Goal: Information Seeking & Learning: Find specific page/section

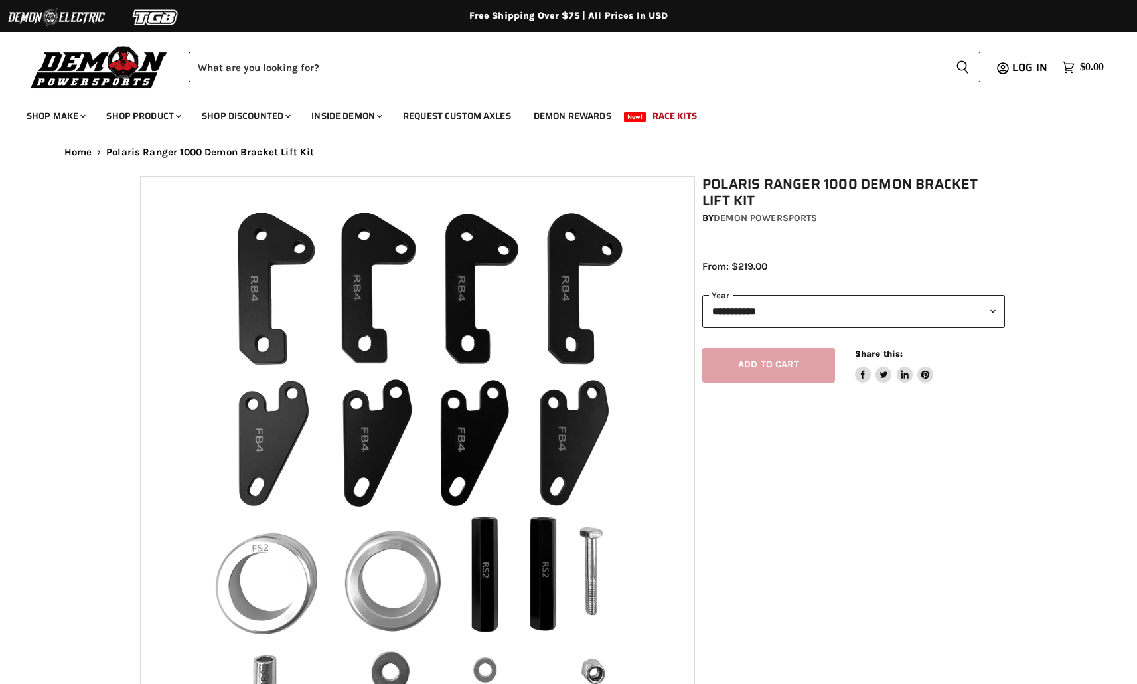
select select "******"
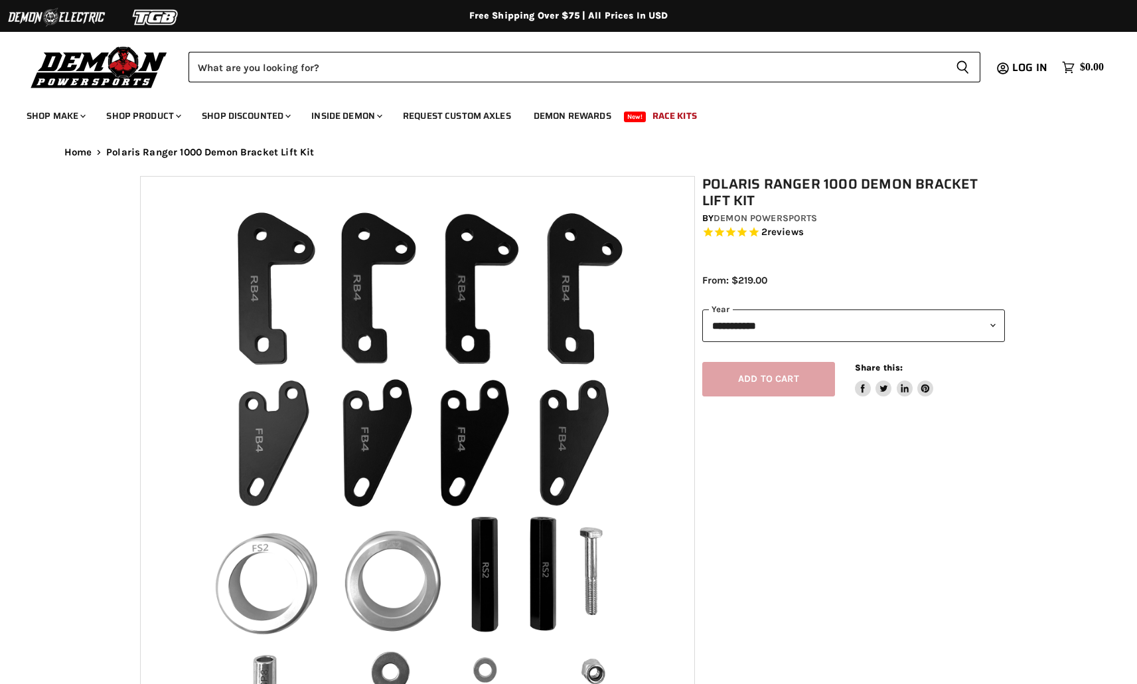
select select "******"
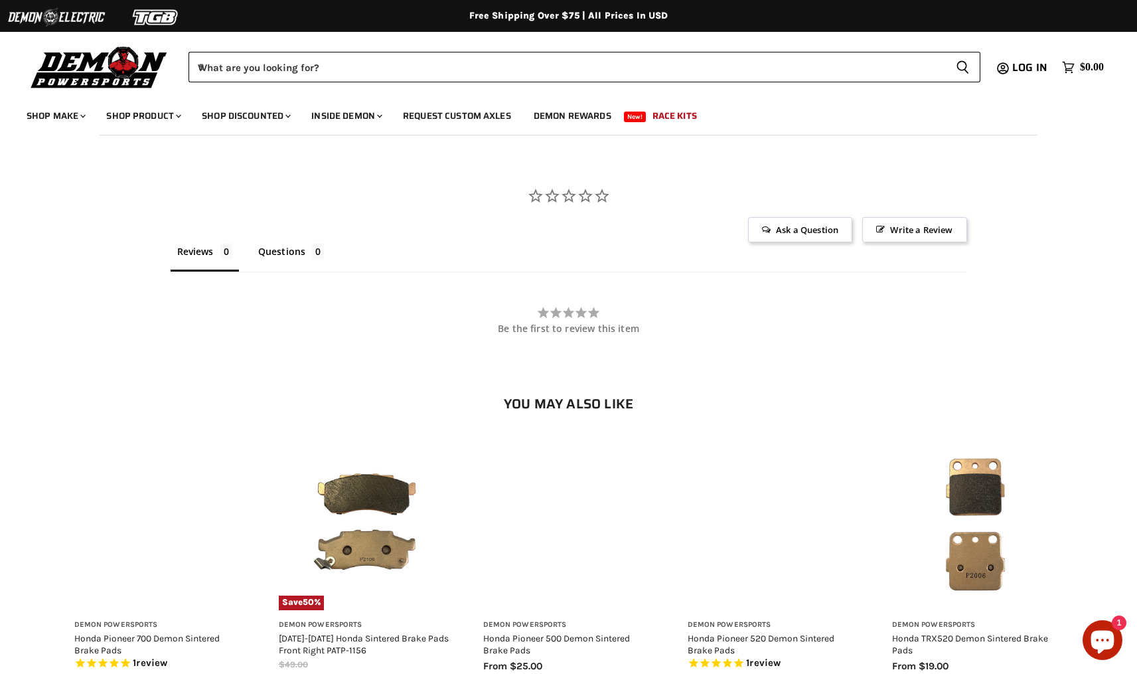
scroll to position [1114, 0]
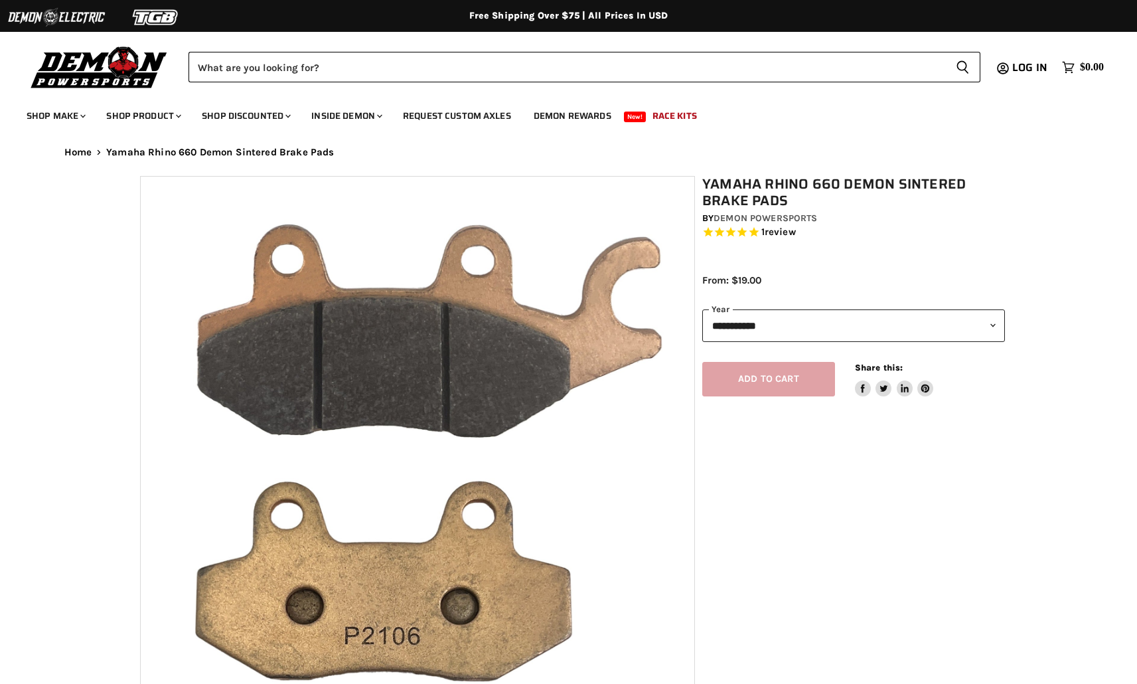
select select "******"
